Goal: Use online tool/utility: Utilize a website feature to perform a specific function

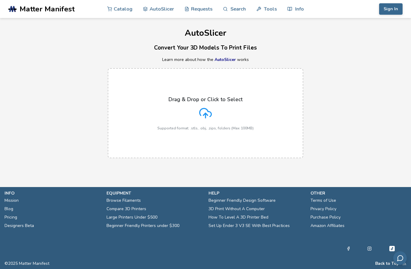
click at [207, 123] on div "Drag & Drop or Click to Select Supported format: .stls, .obj, .zips, folders (M…" at bounding box center [205, 114] width 96 height 34
click at [0, 0] on input "Drag & Drop or Click to Select Supported format: .stls, .obj, .zips, folders (M…" at bounding box center [0, 0] width 0 height 0
click at [233, 101] on p "Drag & Drop or Click to Select" at bounding box center [205, 100] width 74 height 6
click at [0, 0] on input "Drag & Drop or Click to Select Supported format: .stls, .obj, .zips, folders (M…" at bounding box center [0, 0] width 0 height 0
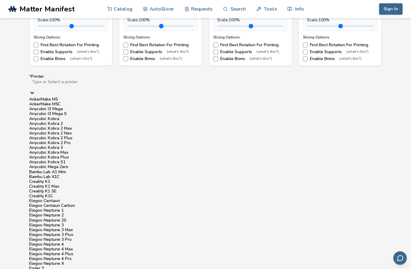
scroll to position [47, 0]
click at [54, 160] on div "Anycubic Kobra Plus" at bounding box center [205, 157] width 352 height 5
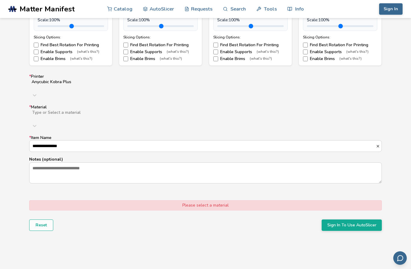
scroll to position [505, 0]
click at [268, 127] on div "PLA" at bounding box center [205, 129] width 352 height 5
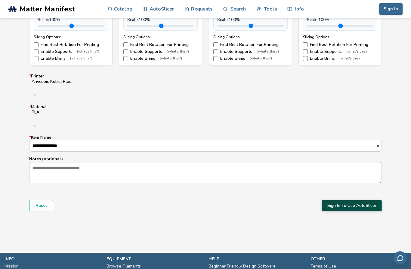
click at [341, 200] on button "Sign In To Use AutoSlicer" at bounding box center [351, 205] width 60 height 11
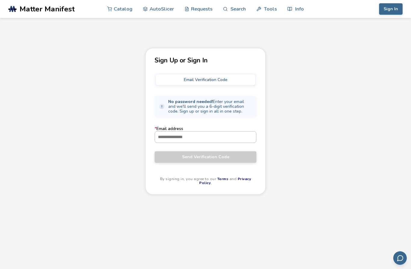
click at [223, 134] on input "* Email address" at bounding box center [205, 137] width 101 height 11
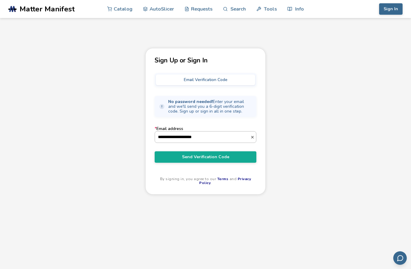
type input "**********"
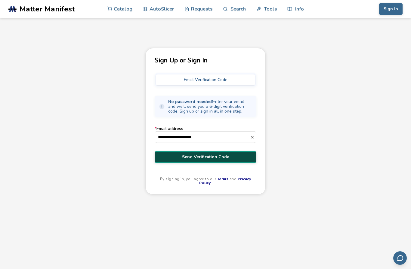
click at [216, 154] on button "Send Verification Code" at bounding box center [206, 157] width 102 height 11
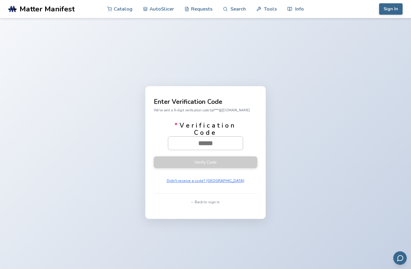
click at [210, 150] on input "* Verification Code" at bounding box center [205, 143] width 75 height 13
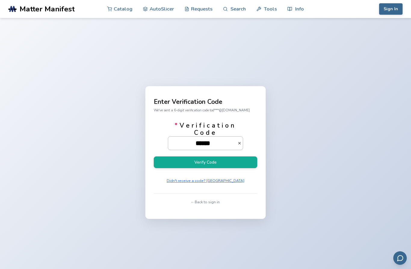
type input "******"
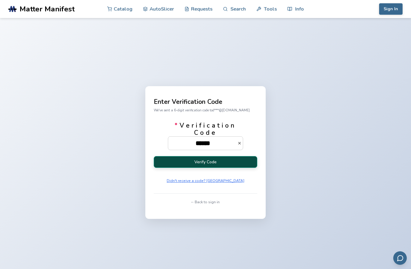
click at [249, 168] on button "Verify Code" at bounding box center [205, 162] width 103 height 12
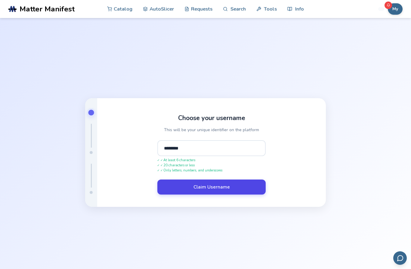
type input "********"
click at [244, 195] on button "Claim Username" at bounding box center [211, 187] width 108 height 15
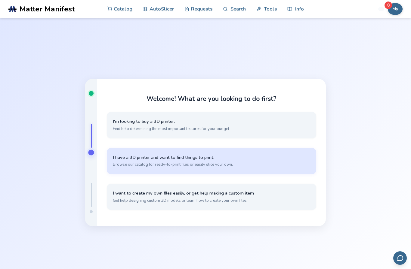
click at [243, 161] on span "I have a 3D printer and want to find things to print." at bounding box center [211, 158] width 197 height 6
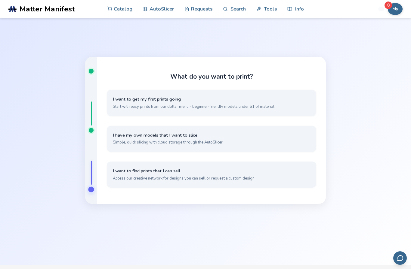
scroll to position [24, 0]
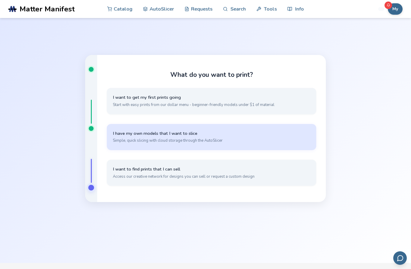
click at [234, 137] on span "I have my own models that I want to slice" at bounding box center [211, 134] width 197 height 6
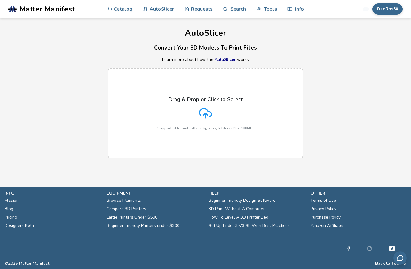
click at [204, 114] on polyline at bounding box center [205, 114] width 4 height 2
click at [0, 0] on input "Drag & Drop or Click to Select Supported format: .stls, .obj, .zips, folders (M…" at bounding box center [0, 0] width 0 height 0
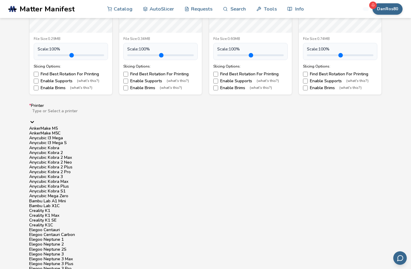
scroll to position [68, 0]
click at [42, 184] on div "Anycubic Kobra Plus" at bounding box center [205, 186] width 352 height 5
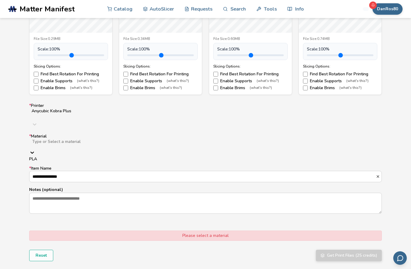
click at [39, 157] on div "PLA" at bounding box center [205, 159] width 352 height 5
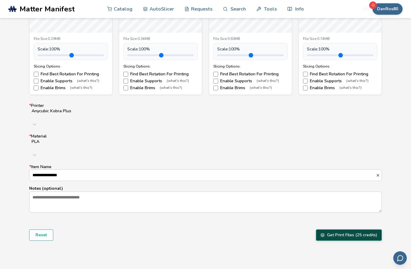
click at [362, 230] on button "Get Print Files (25 credits)" at bounding box center [349, 235] width 66 height 11
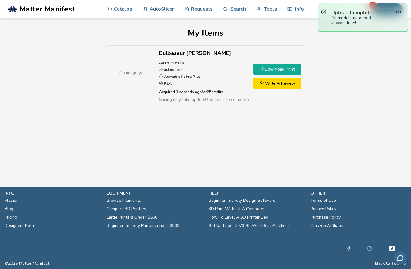
click at [273, 68] on link "Download Print" at bounding box center [277, 69] width 48 height 11
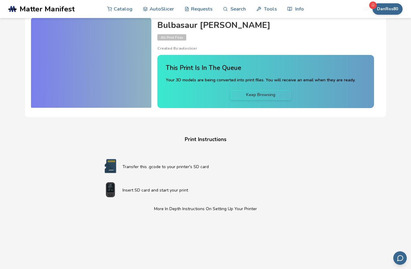
scroll to position [16, 0]
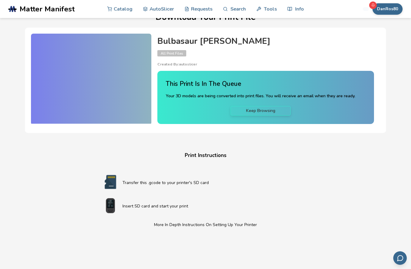
click at [193, 180] on p "Transfer this .gcode to your printer's SD card" at bounding box center [217, 183] width 190 height 6
click at [216, 155] on h4 "Print Instructions" at bounding box center [205, 155] width 229 height 9
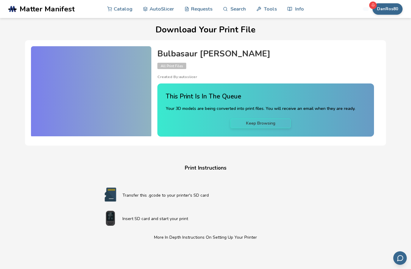
scroll to position [0, 0]
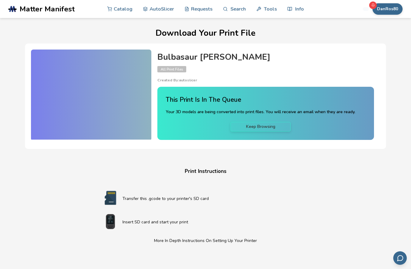
click at [268, 124] on link "Keep Browsing" at bounding box center [260, 127] width 60 height 10
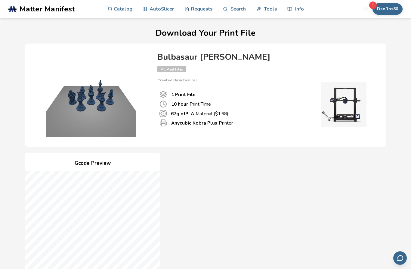
scroll to position [137, 0]
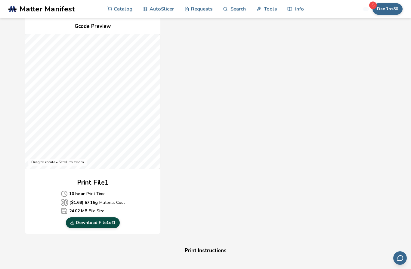
click at [106, 224] on link "Download File 1 of 1" at bounding box center [93, 223] width 54 height 11
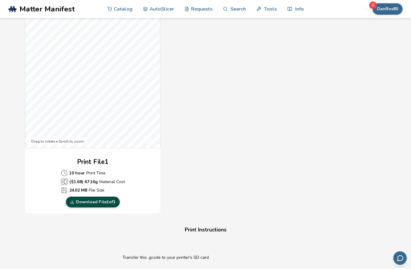
scroll to position [158, 0]
click at [261, 11] on link "Tools" at bounding box center [266, 9] width 20 height 18
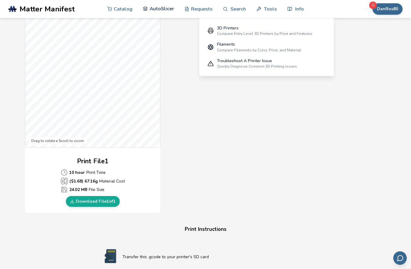
click at [154, 11] on link "AutoSlicer" at bounding box center [158, 9] width 31 height 18
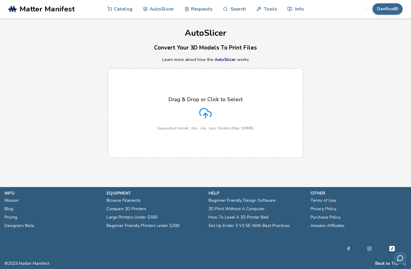
click at [211, 108] on icon at bounding box center [205, 113] width 13 height 13
click at [0, 0] on input "Drag & Drop or Click to Select Supported format: .stls, .obj, .zips, folders (M…" at bounding box center [0, 0] width 0 height 0
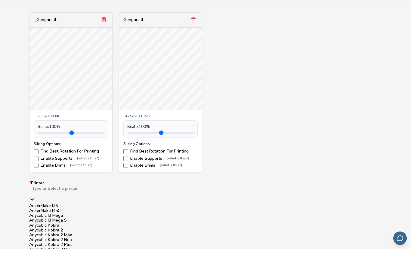
scroll to position [46, 0]
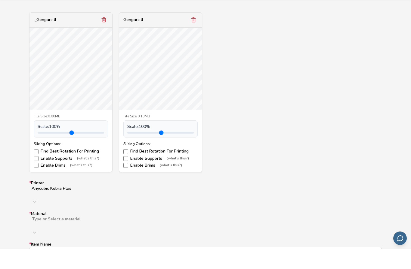
scroll to position [231, 0]
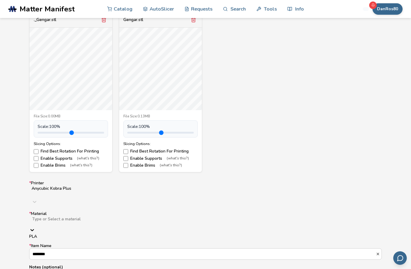
click at [36, 235] on div "PLA" at bounding box center [205, 237] width 352 height 5
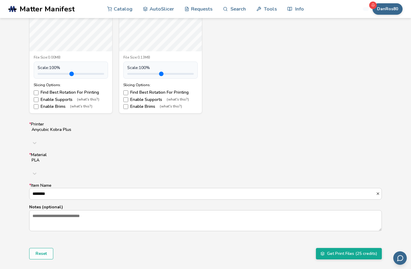
scroll to position [293, 0]
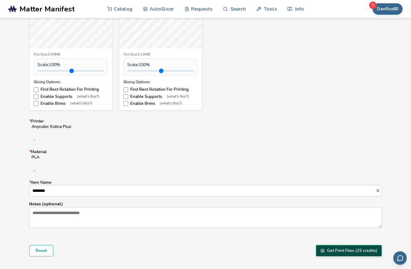
click at [353, 245] on button "Get Print Files (25 credits)" at bounding box center [349, 250] width 66 height 11
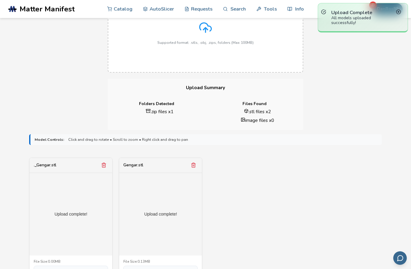
scroll to position [85, 0]
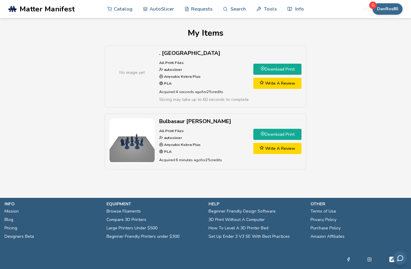
click at [268, 69] on link "Download Print" at bounding box center [277, 69] width 48 height 11
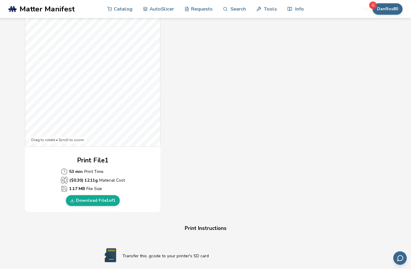
scroll to position [161, 0]
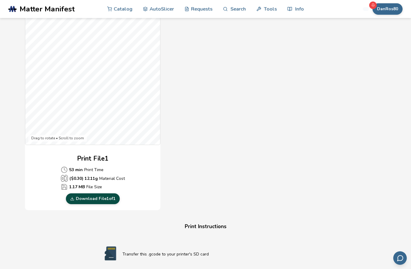
click at [94, 197] on link "Download File 1 of 1" at bounding box center [93, 199] width 54 height 11
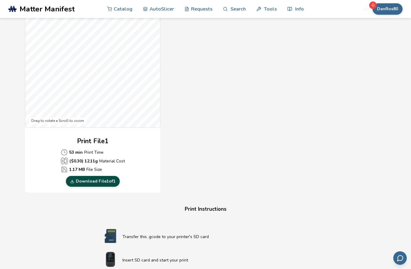
scroll to position [183, 0]
